Goal: Task Accomplishment & Management: Complete application form

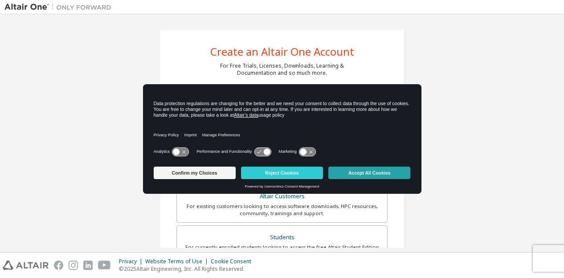
click at [345, 171] on button "Accept All Cookies" at bounding box center [369, 173] width 82 height 12
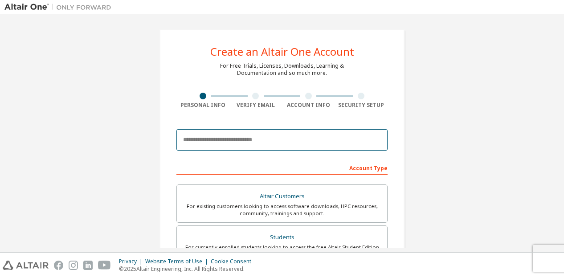
click at [249, 132] on input "email" at bounding box center [281, 139] width 211 height 21
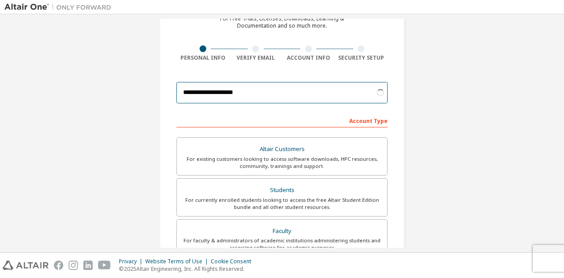
scroll to position [48, 0]
type input "**********"
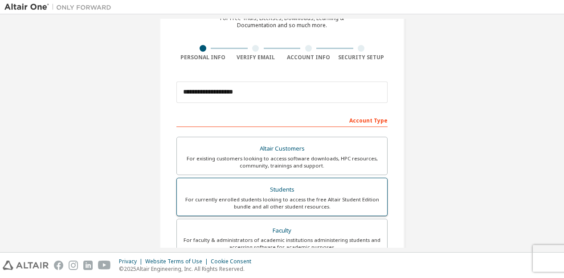
click at [221, 203] on div "For currently enrolled students looking to access the free Altair Student Editi…" at bounding box center [281, 203] width 199 height 14
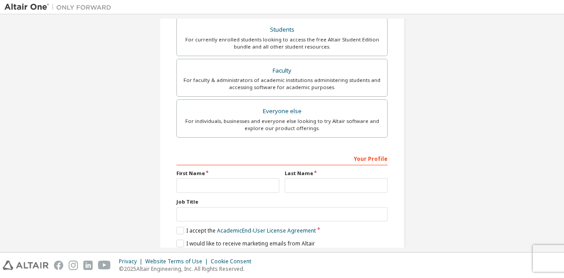
scroll to position [240, 0]
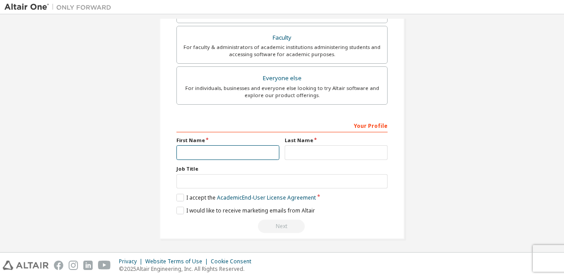
click at [200, 154] on input "text" at bounding box center [227, 152] width 103 height 15
type input "*******"
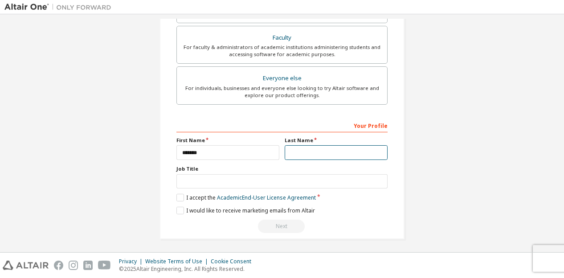
click at [309, 154] on input "text" at bounding box center [335, 152] width 103 height 15
type input "****"
click at [180, 194] on label "I accept the Academic End-User License Agreement" at bounding box center [245, 198] width 139 height 8
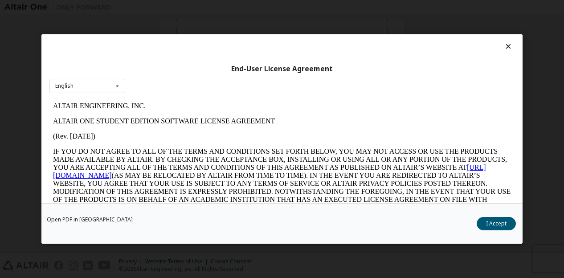
scroll to position [0, 0]
click at [496, 221] on button "I Accept" at bounding box center [495, 223] width 39 height 13
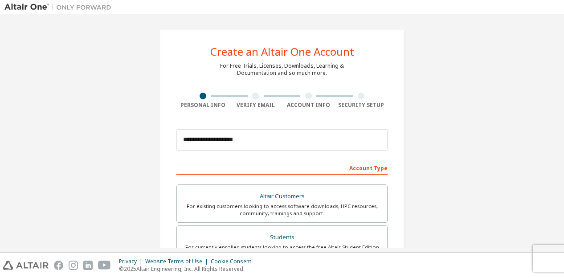
scroll to position [240, 0]
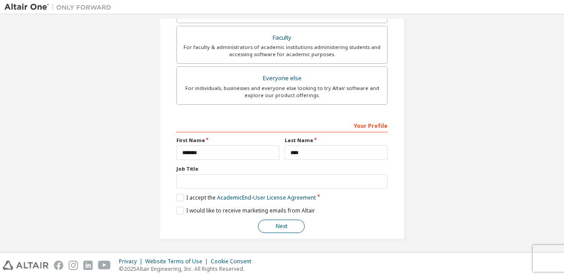
click at [271, 225] on button "Next" at bounding box center [281, 225] width 47 height 13
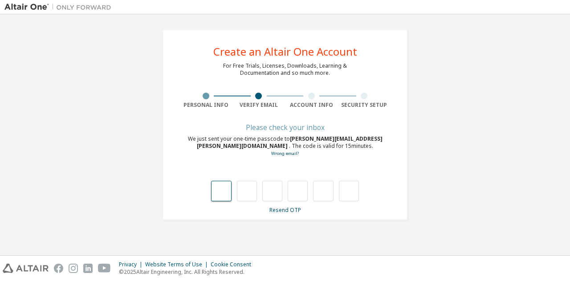
type input "*"
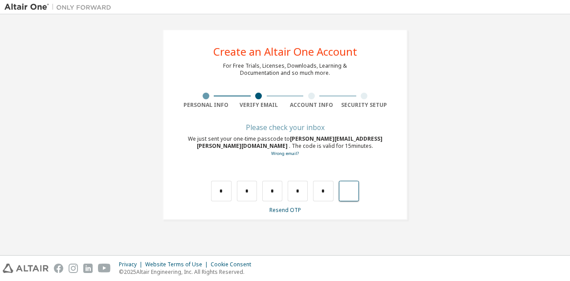
type input "*"
